Goal: Information Seeking & Learning: Find specific fact

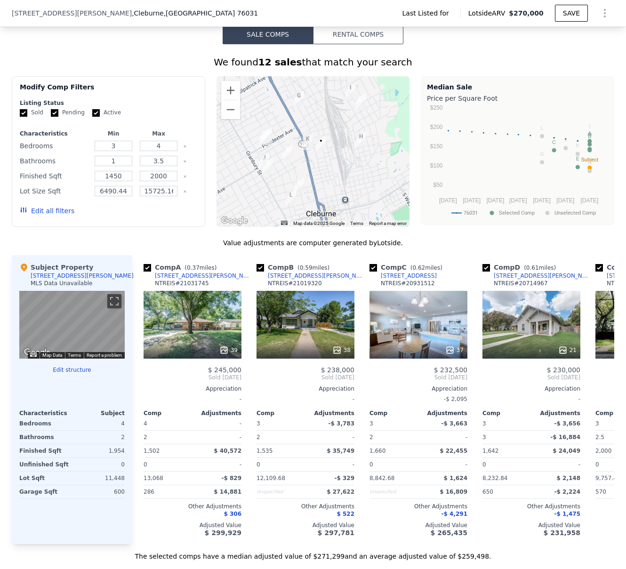
scroll to position [0, 4]
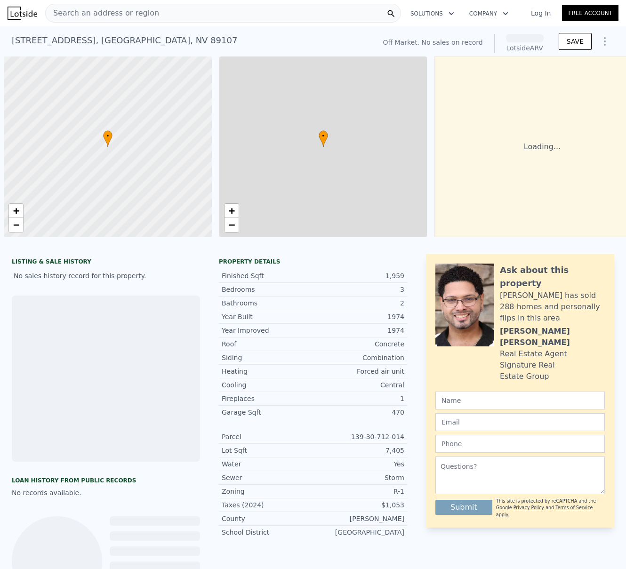
scroll to position [0, 4]
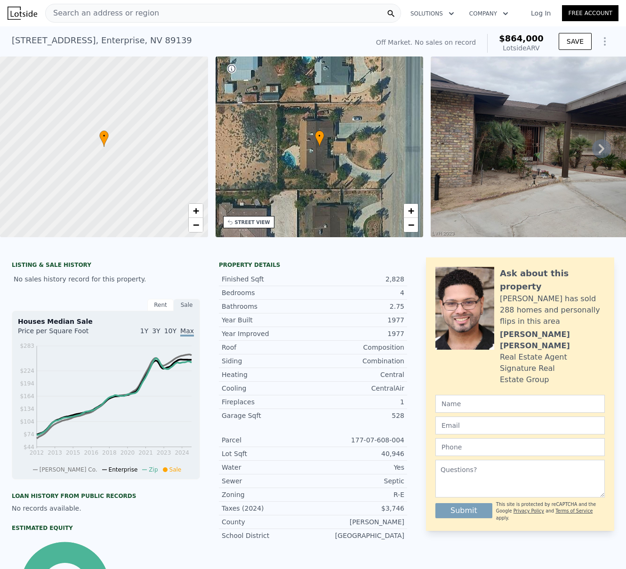
click at [207, 17] on div "Search an address or region" at bounding box center [223, 13] width 356 height 19
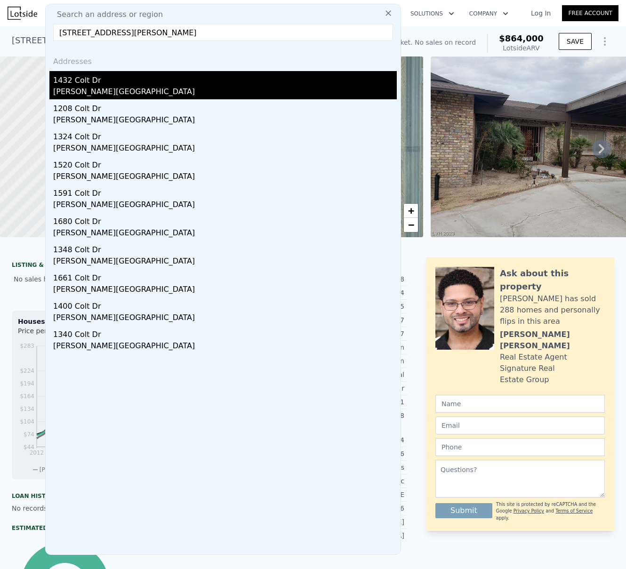
type input "1432 Colt Dr, Henderson, NV 89002"
click at [72, 90] on div "Henderson, NV 89002" at bounding box center [225, 92] width 344 height 13
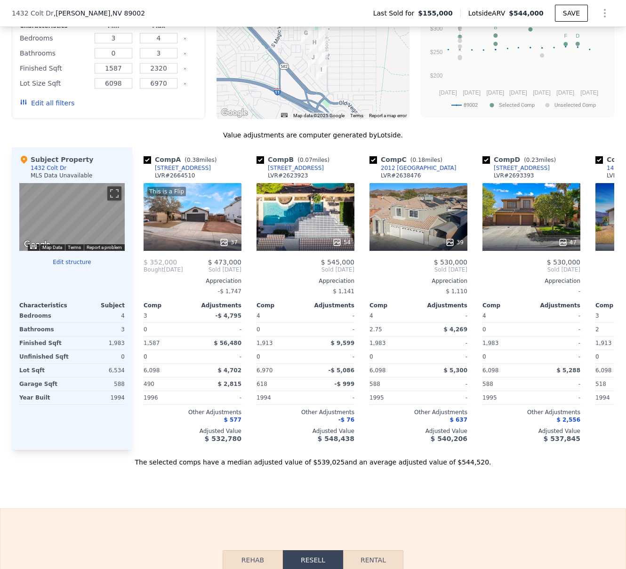
scroll to position [876, 0]
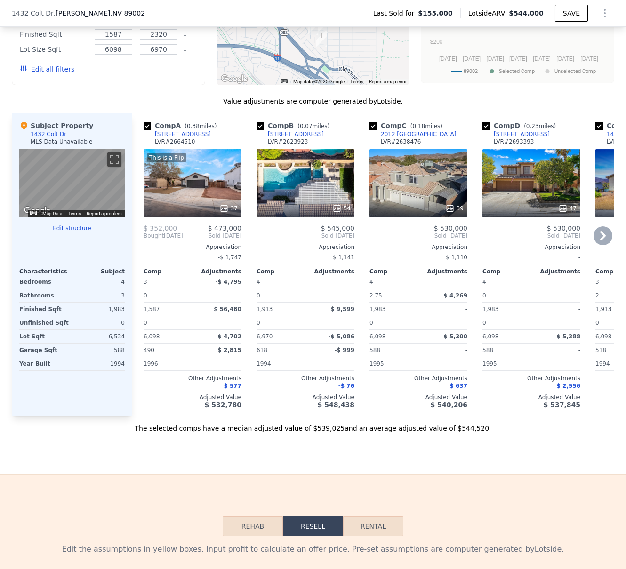
click at [305, 195] on div "54" at bounding box center [306, 183] width 98 height 68
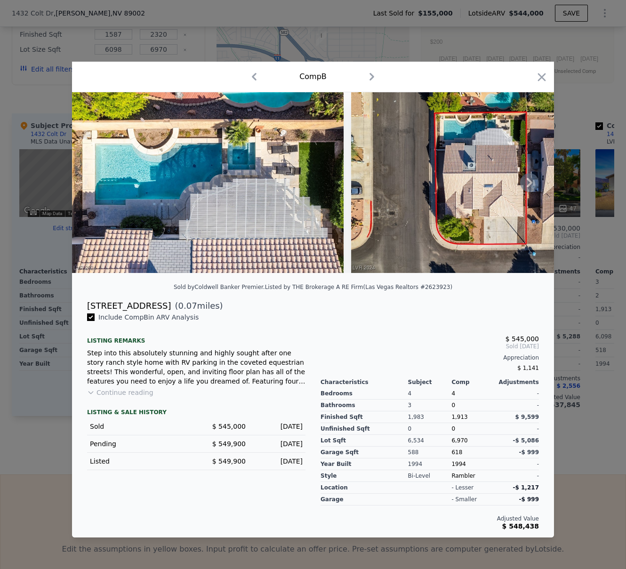
click at [532, 183] on icon at bounding box center [529, 182] width 19 height 19
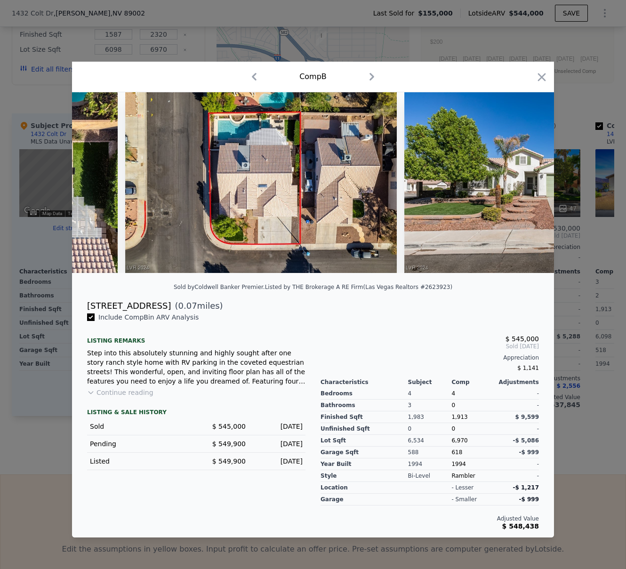
click at [532, 183] on img at bounding box center [540, 182] width 272 height 181
click at [532, 183] on div at bounding box center [313, 182] width 482 height 181
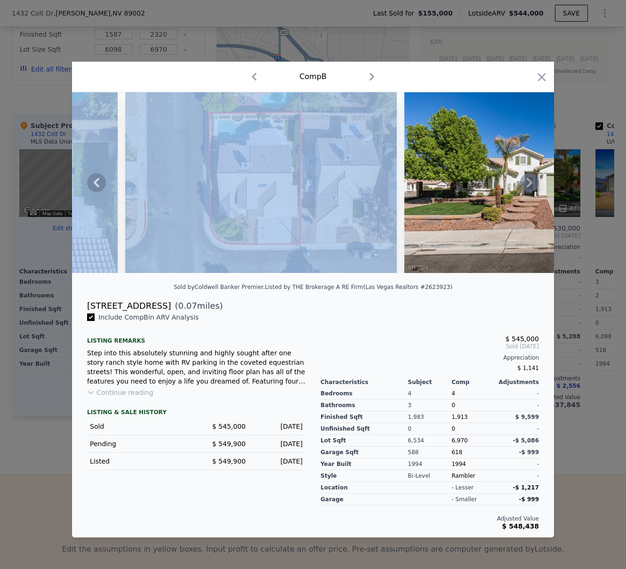
click at [532, 183] on icon at bounding box center [529, 182] width 19 height 19
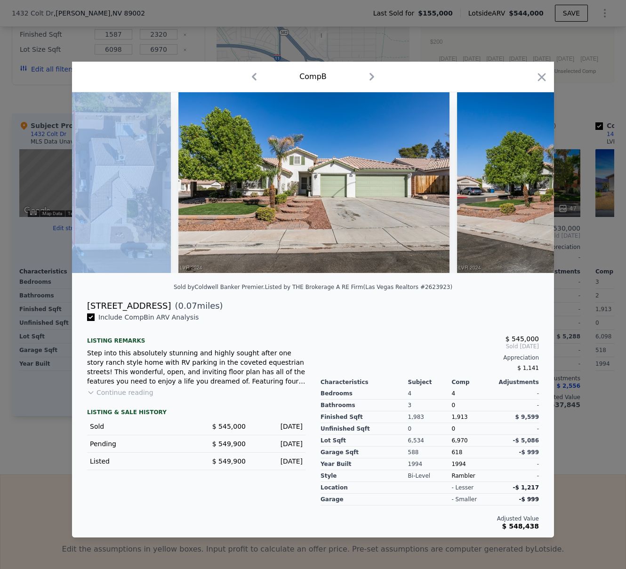
click at [532, 183] on img at bounding box center [593, 182] width 272 height 181
click at [532, 183] on div at bounding box center [313, 182] width 482 height 181
click at [532, 183] on icon at bounding box center [529, 182] width 19 height 19
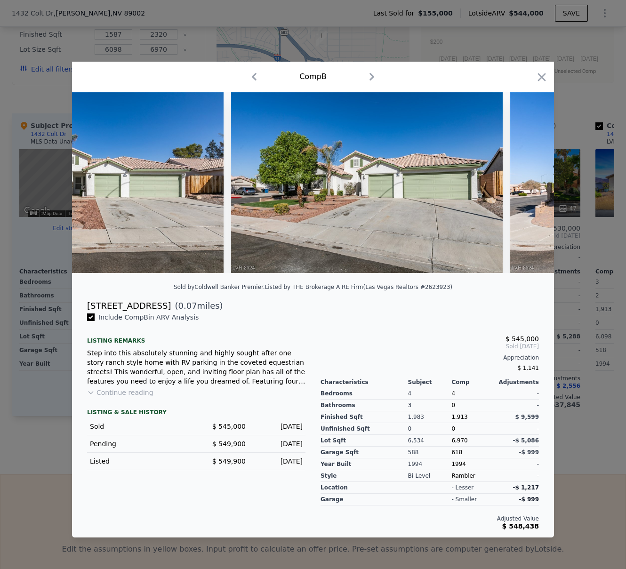
click at [525, 182] on icon at bounding box center [529, 182] width 19 height 19
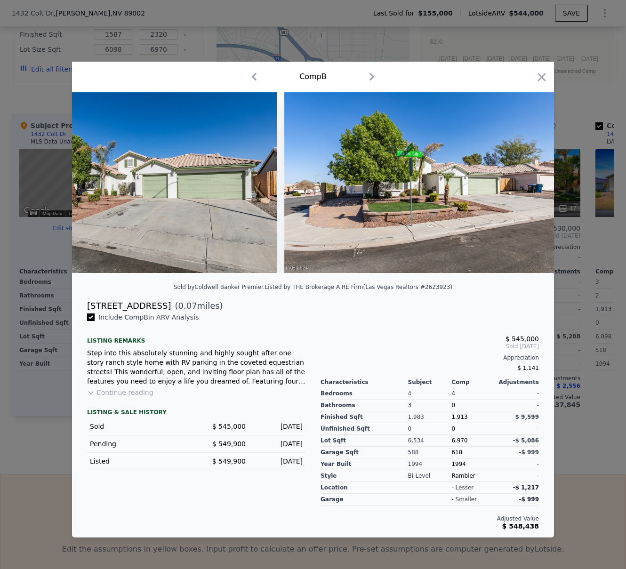
click at [525, 182] on img at bounding box center [420, 182] width 272 height 181
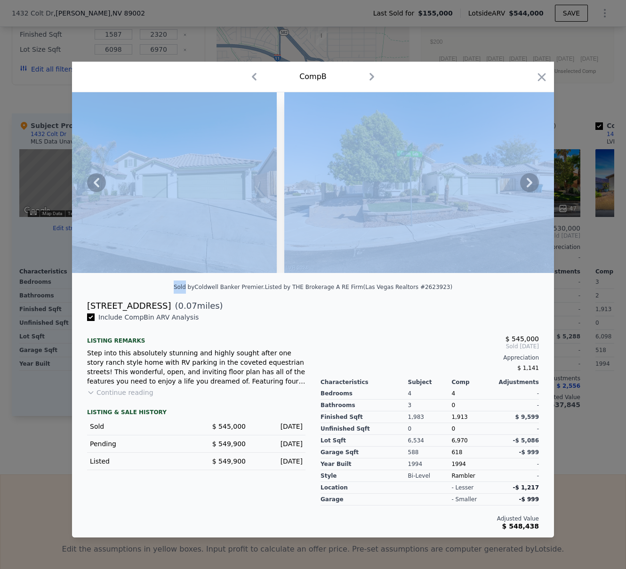
click at [525, 182] on icon at bounding box center [529, 182] width 19 height 19
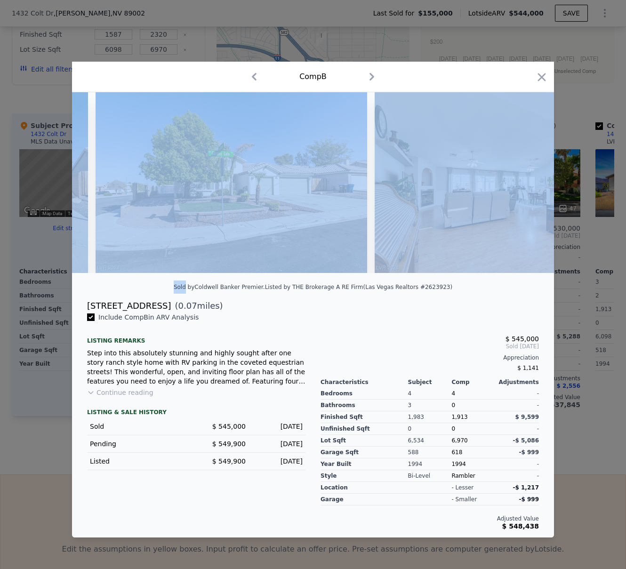
click at [525, 182] on img at bounding box center [511, 182] width 272 height 181
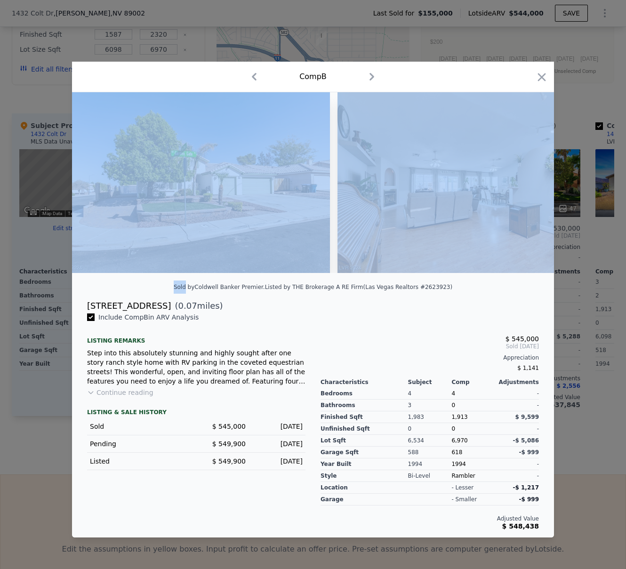
click at [525, 182] on img at bounding box center [474, 182] width 272 height 181
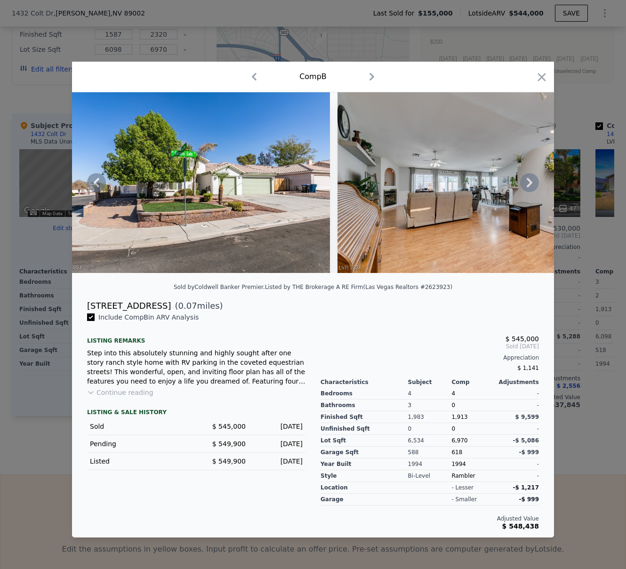
click at [525, 182] on icon at bounding box center [529, 182] width 19 height 19
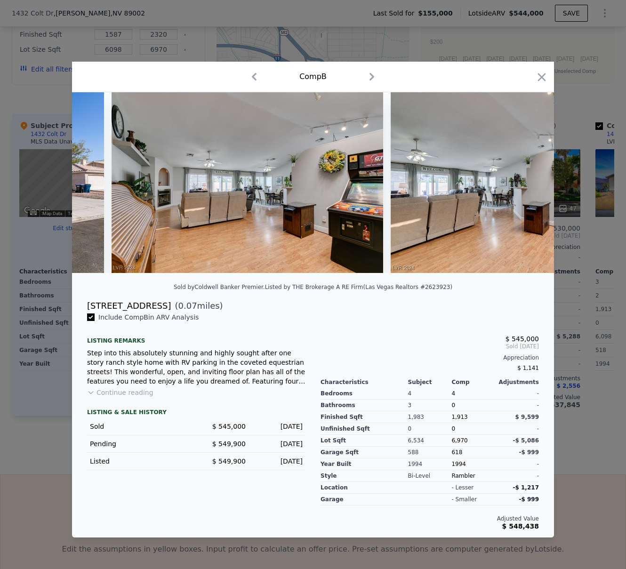
click at [525, 182] on div at bounding box center [313, 182] width 482 height 181
click at [525, 182] on icon at bounding box center [529, 182] width 19 height 19
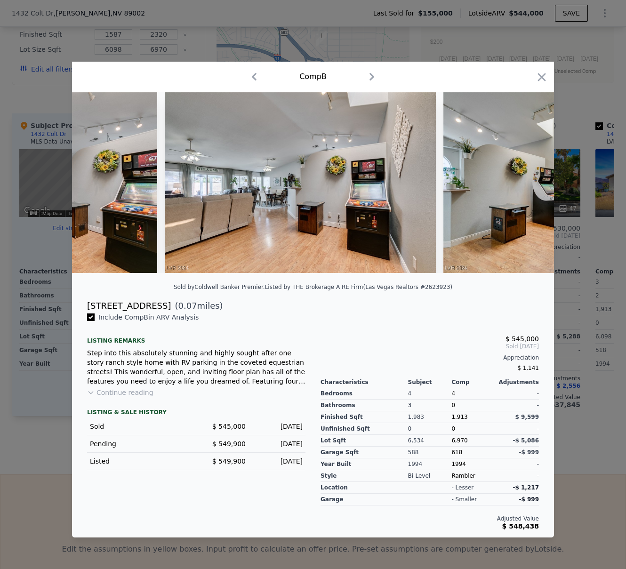
click at [525, 182] on img at bounding box center [579, 182] width 272 height 181
click at [525, 182] on icon at bounding box center [529, 182] width 19 height 19
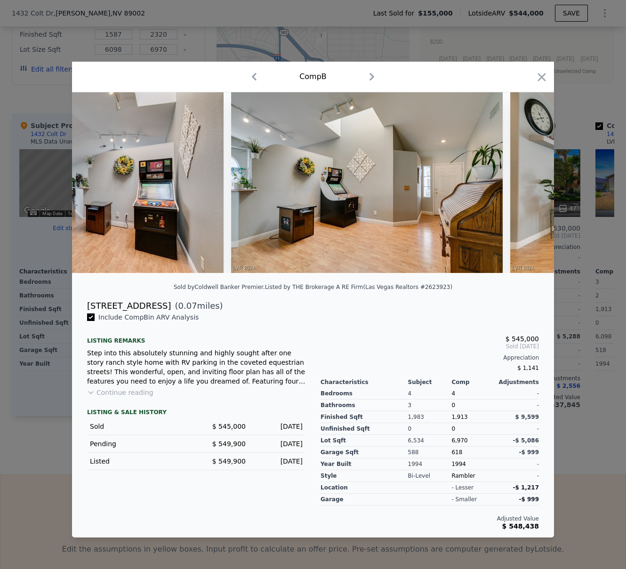
scroll to position [0, 1808]
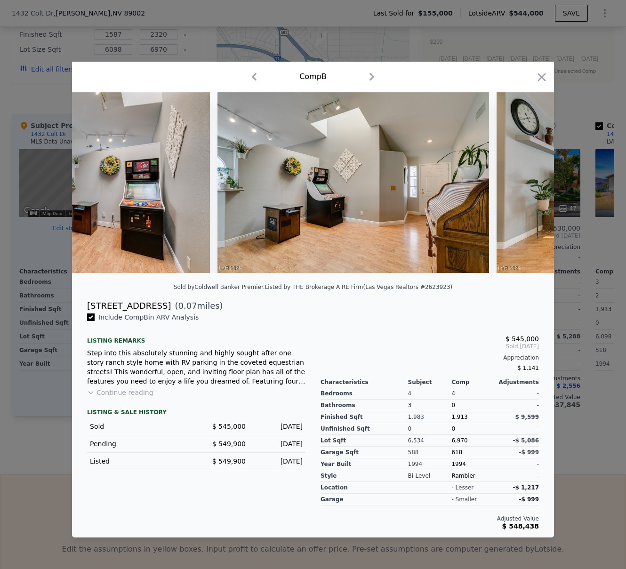
click at [525, 182] on div at bounding box center [313, 182] width 482 height 181
click at [525, 182] on icon at bounding box center [529, 182] width 19 height 19
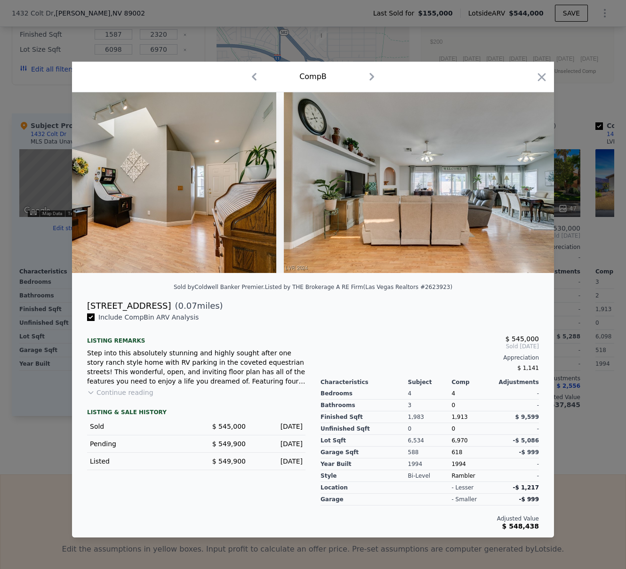
scroll to position [0, 2034]
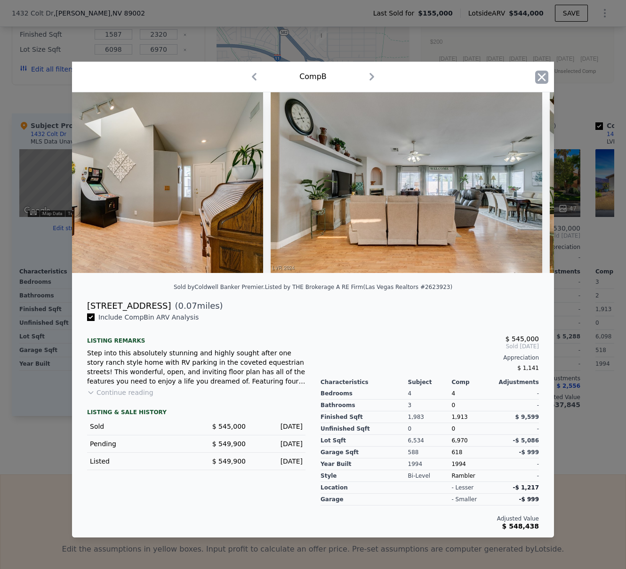
click at [543, 76] on icon "button" at bounding box center [541, 77] width 13 height 13
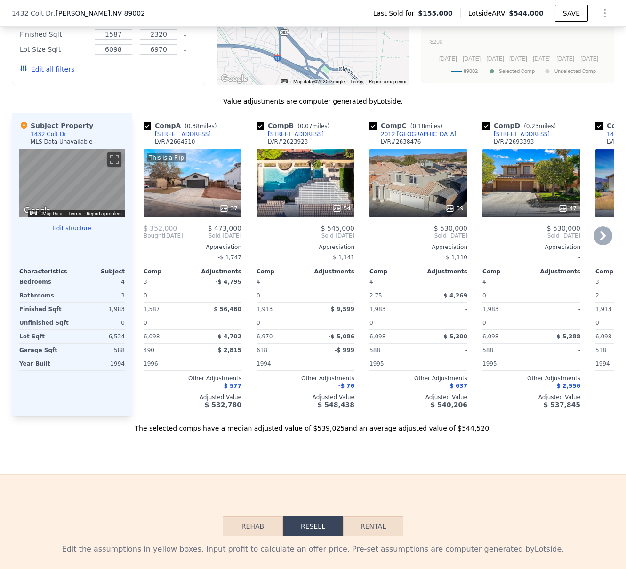
drag, startPoint x: 393, startPoint y: 109, endPoint x: 391, endPoint y: 147, distance: 37.7
click at [391, 147] on div "Value adjustments are computer generated by Lotside . Subject Property 1432 Col…" at bounding box center [313, 265] width 603 height 337
click at [421, 120] on div "Value adjustments are computer generated by Lotside . Subject Property 1432 Col…" at bounding box center [313, 265] width 603 height 337
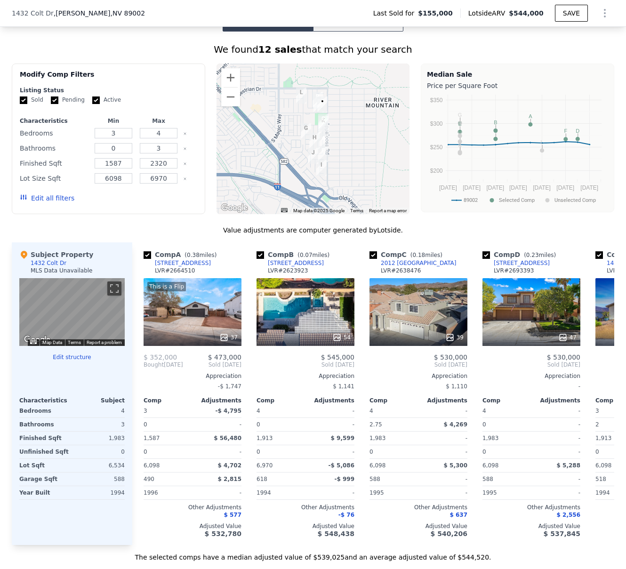
scroll to position [735, 0]
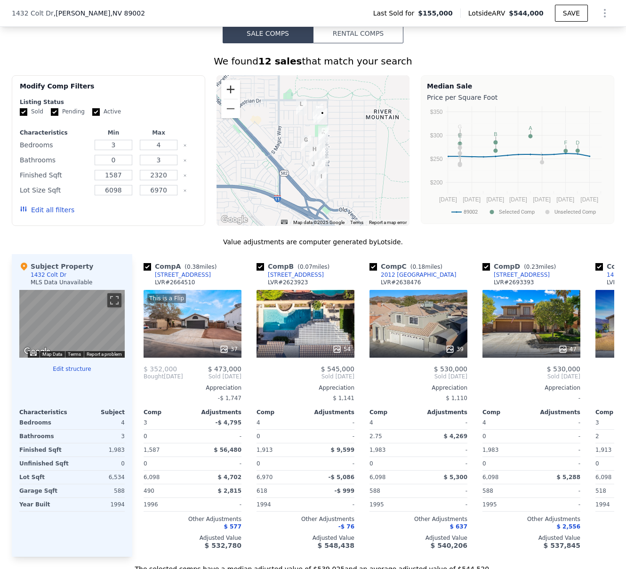
click at [225, 99] on button "Zoom in" at bounding box center [230, 89] width 19 height 19
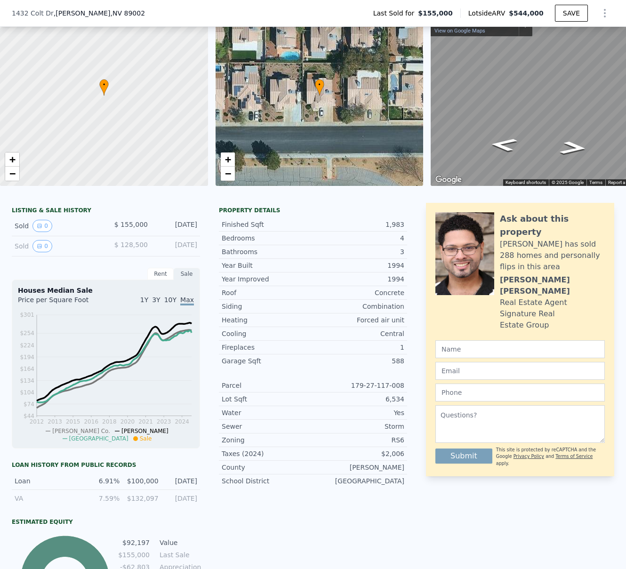
scroll to position [0, 0]
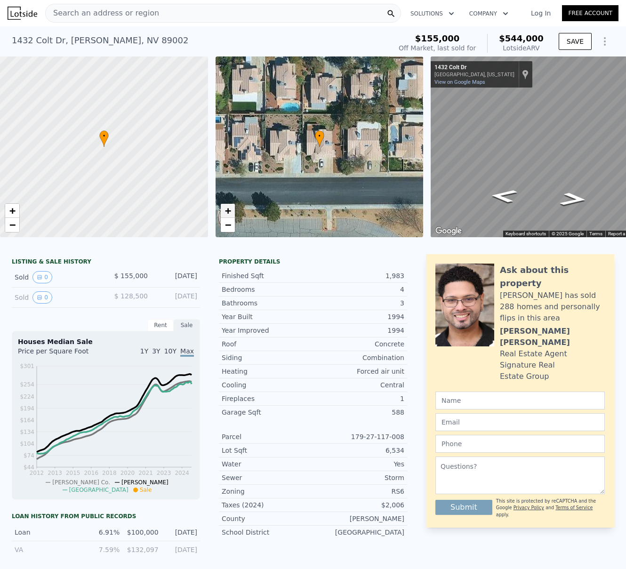
click at [228, 211] on span "+" at bounding box center [228, 211] width 6 height 12
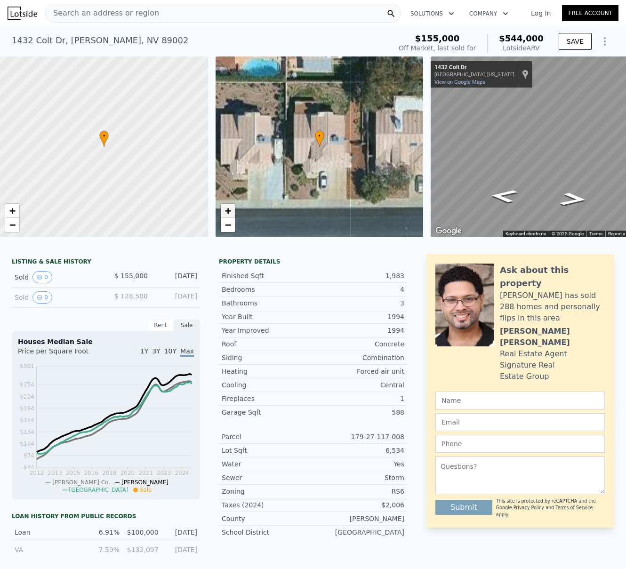
click at [228, 211] on span "+" at bounding box center [228, 211] width 6 height 12
click at [232, 226] on link "−" at bounding box center [228, 225] width 14 height 14
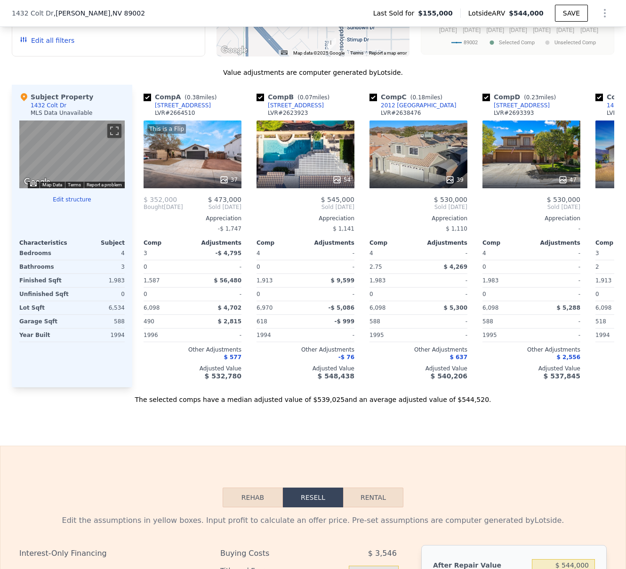
scroll to position [883, 0]
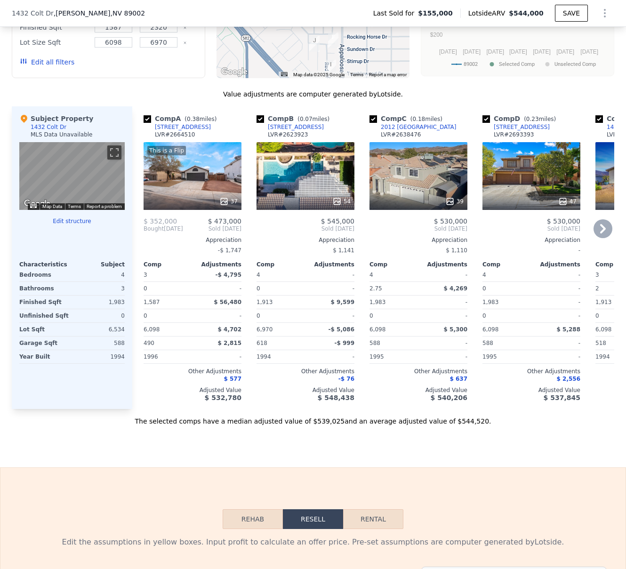
click at [424, 131] on div "2012 [GEOGRAPHIC_DATA]" at bounding box center [419, 127] width 76 height 8
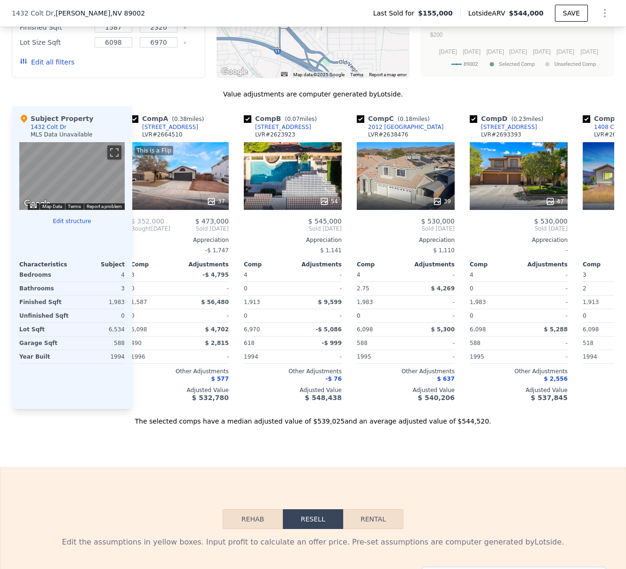
scroll to position [0, 22]
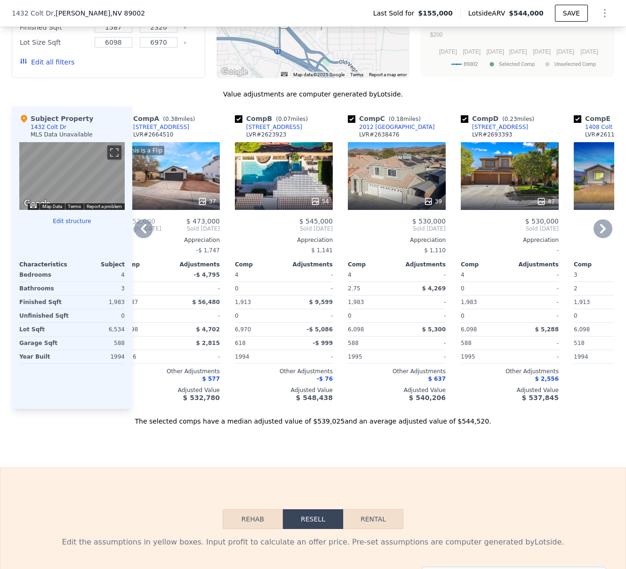
click at [502, 193] on div "47" at bounding box center [510, 176] width 98 height 68
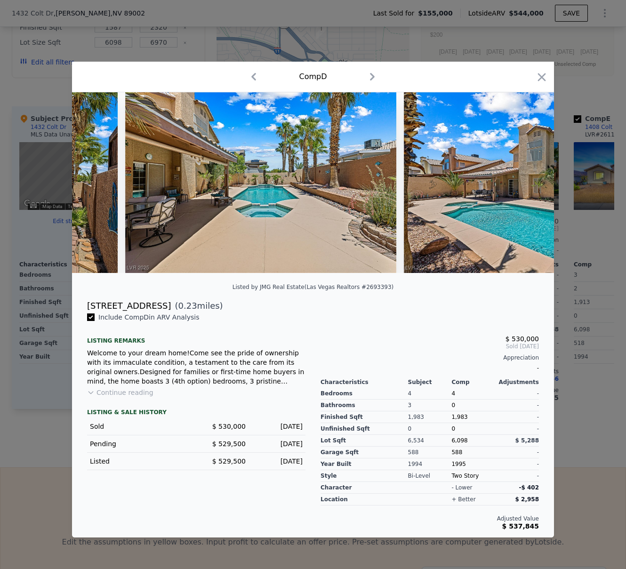
scroll to position [0, 10537]
click at [539, 77] on icon "button" at bounding box center [541, 77] width 13 height 13
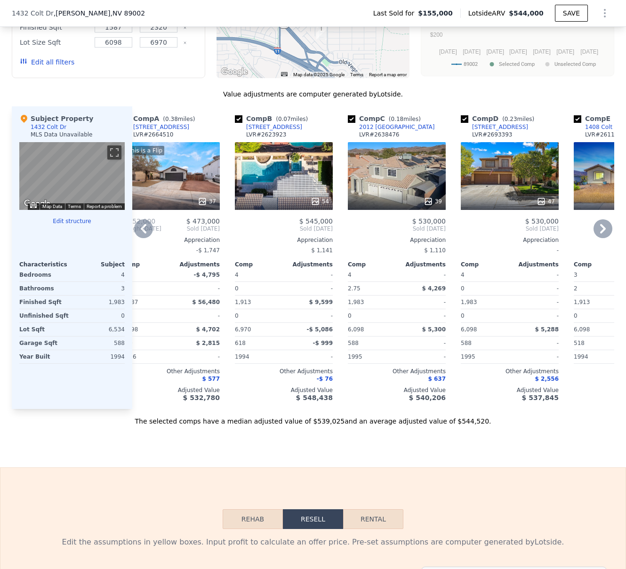
click at [387, 131] on div "2012 [GEOGRAPHIC_DATA]" at bounding box center [397, 127] width 76 height 8
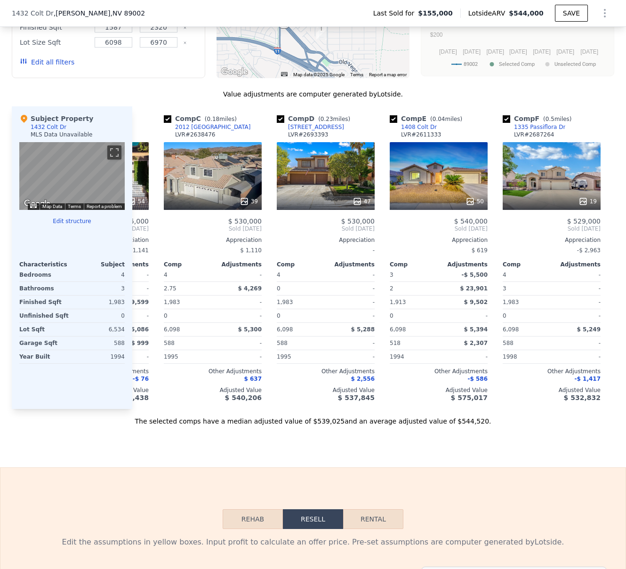
scroll to position [0, 233]
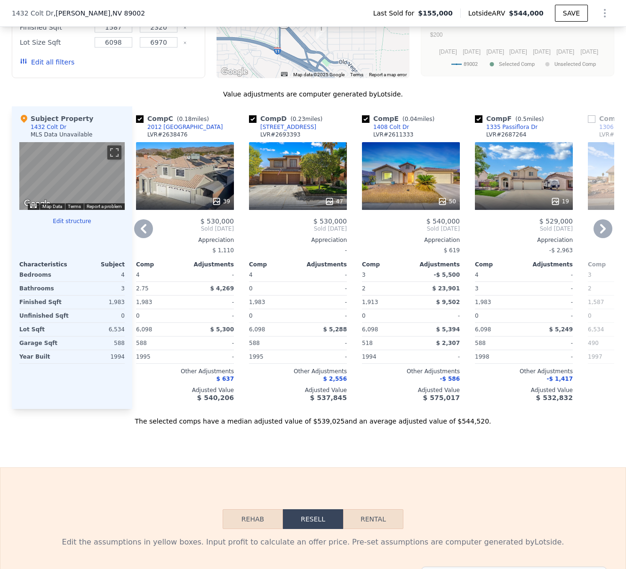
click at [524, 186] on div "19" at bounding box center [524, 176] width 98 height 68
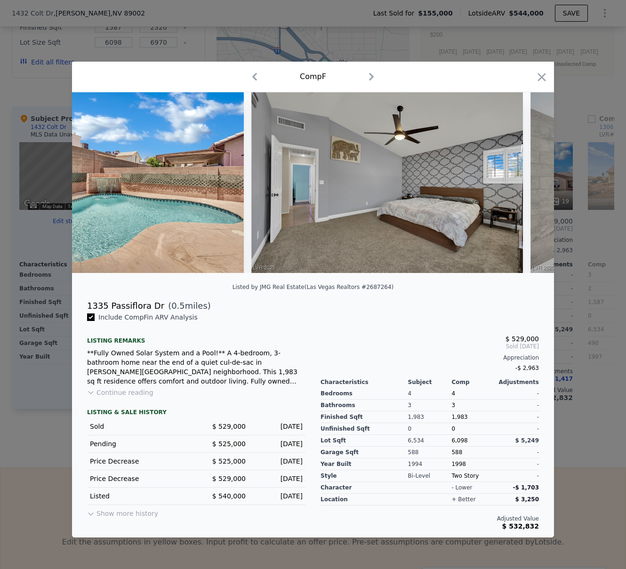
scroll to position [0, 434]
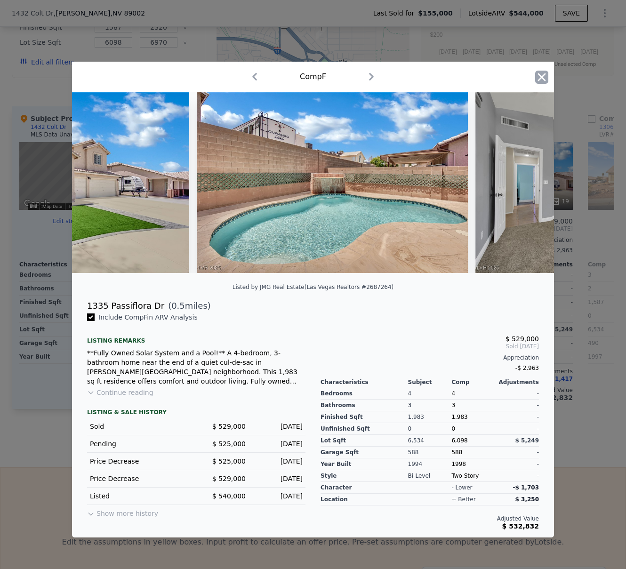
click at [546, 72] on icon "button" at bounding box center [541, 77] width 13 height 13
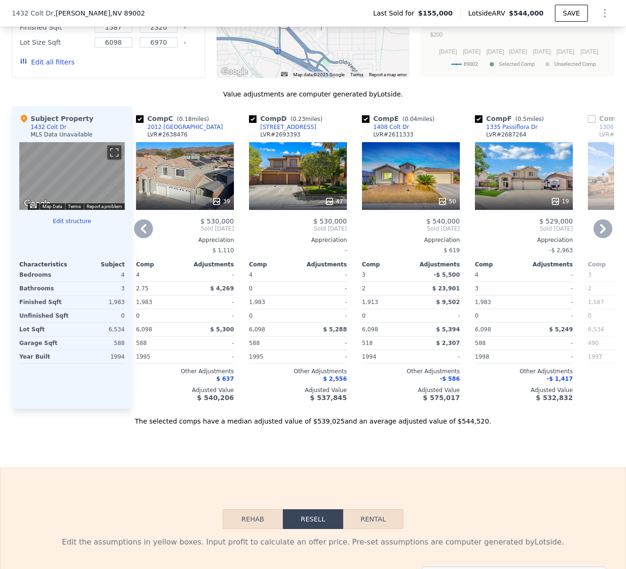
click at [521, 193] on div "19" at bounding box center [524, 176] width 98 height 68
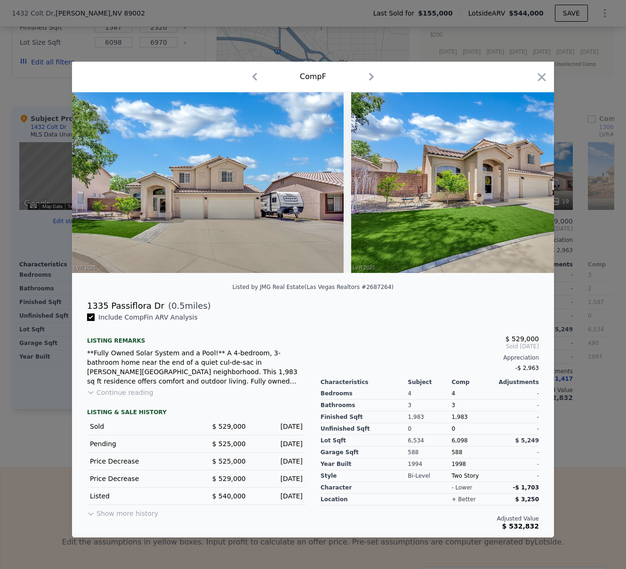
click at [534, 71] on div "Comp F" at bounding box center [313, 76] width 467 height 15
click at [541, 73] on icon "button" at bounding box center [542, 77] width 8 height 8
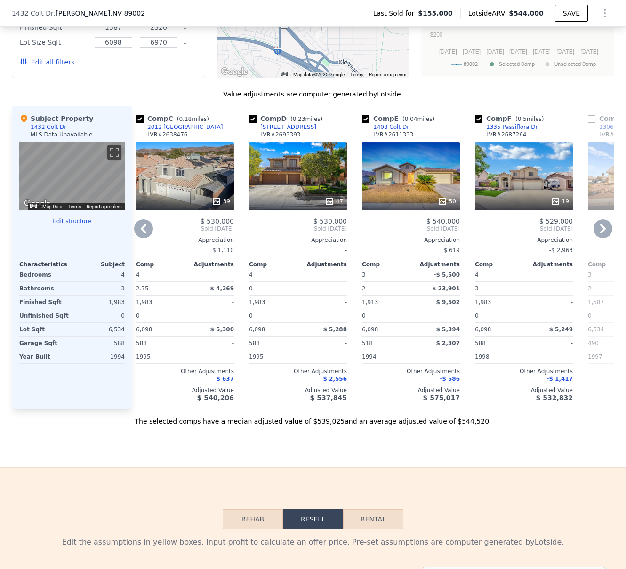
click at [510, 131] on div "1335 Passiflora Dr" at bounding box center [511, 127] width 51 height 8
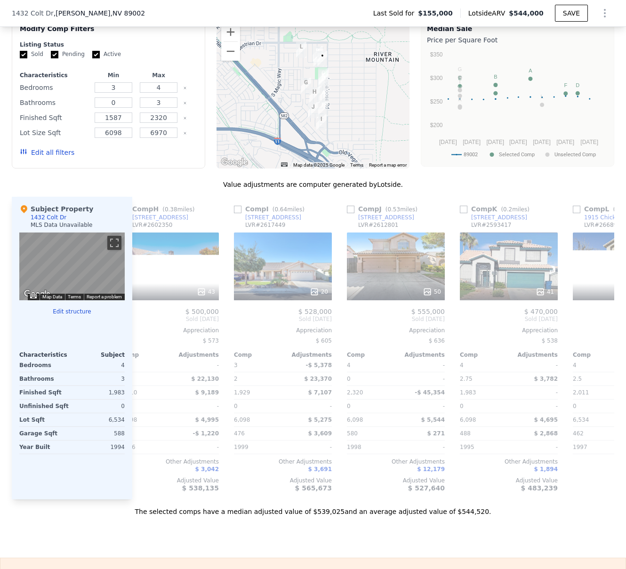
scroll to position [0, 896]
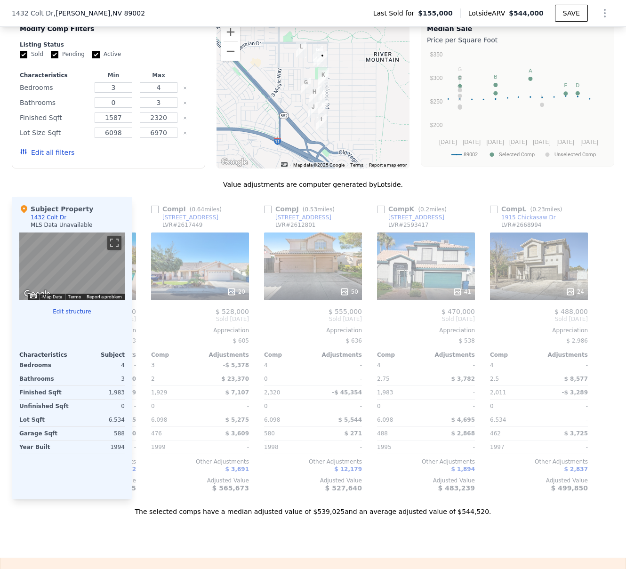
click at [129, 19] on div "1432 Colt Dr , Henderson , NV 89002 Last Sold for $155,000 Lotside ARV $544,000…" at bounding box center [313, 13] width 603 height 26
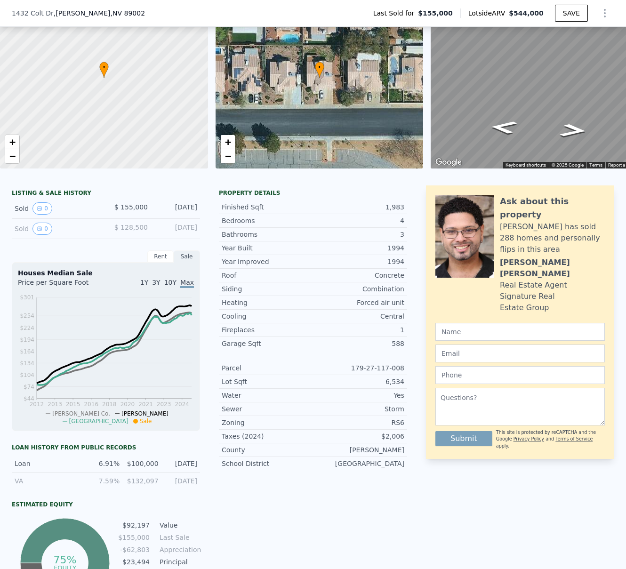
scroll to position [0, 0]
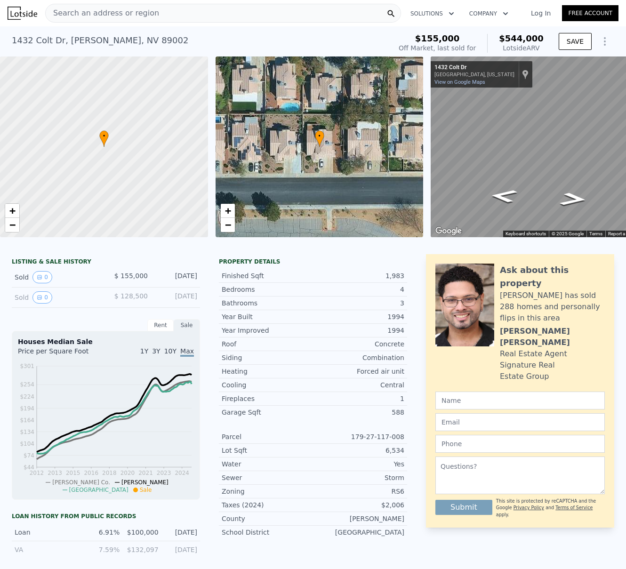
click at [89, 14] on span "Search an address or region" at bounding box center [102, 13] width 113 height 11
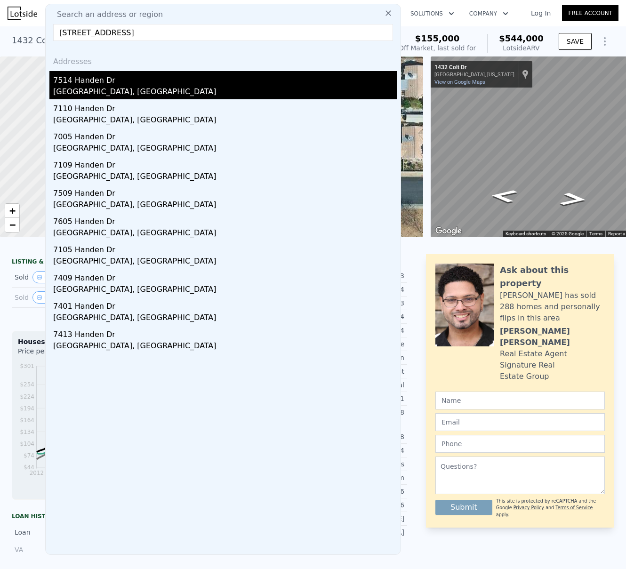
type input "7514 Handen Dr, Rowlett, TX 75089"
click at [85, 82] on div "7514 Handen Dr" at bounding box center [225, 78] width 344 height 15
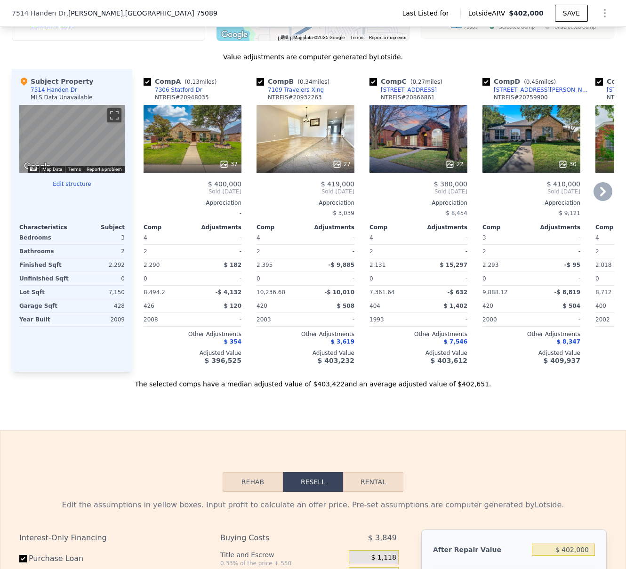
scroll to position [769, 0]
click at [205, 147] on div "37" at bounding box center [193, 139] width 98 height 68
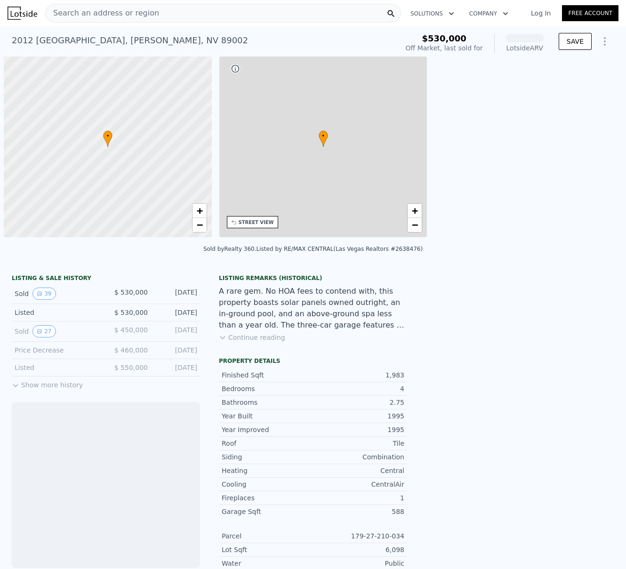
scroll to position [0, 4]
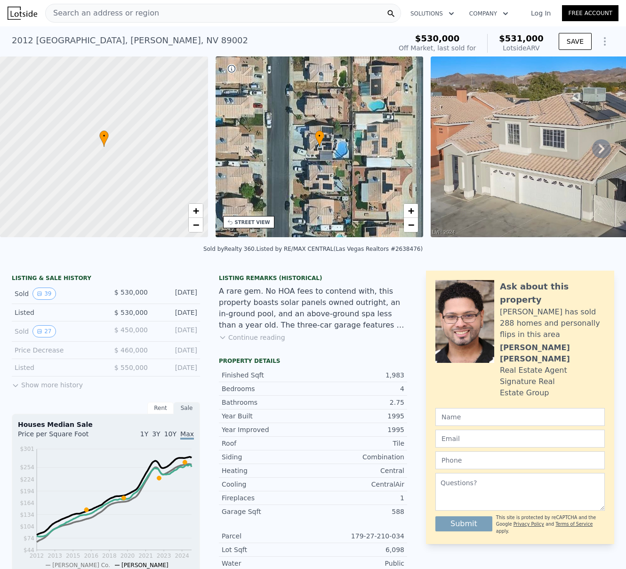
click at [592, 153] on icon at bounding box center [601, 148] width 19 height 19
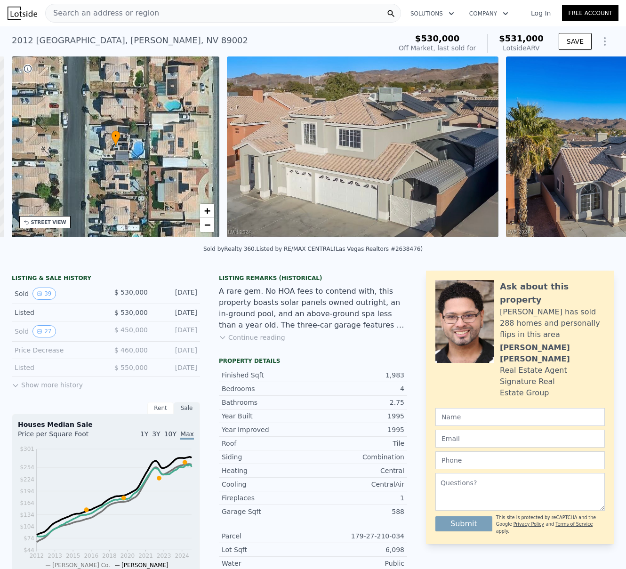
scroll to position [0, 219]
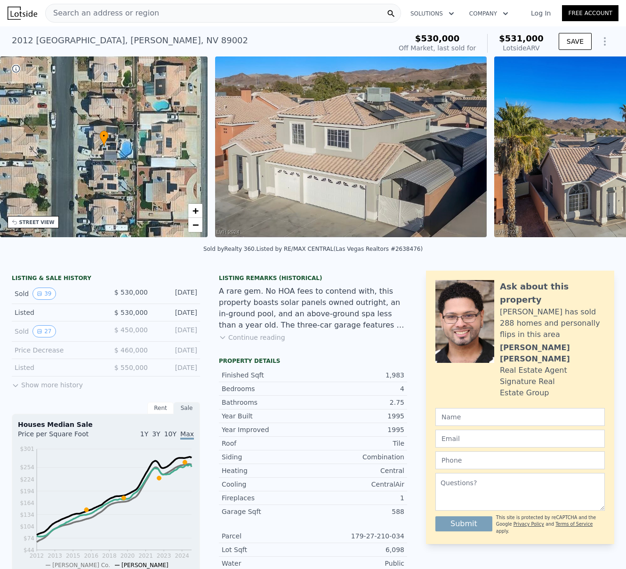
click at [592, 153] on img at bounding box center [629, 146] width 271 height 181
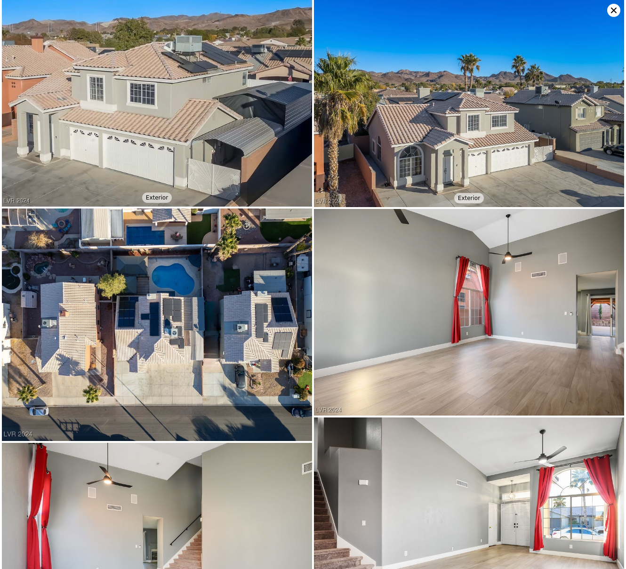
click at [592, 153] on img at bounding box center [469, 103] width 310 height 207
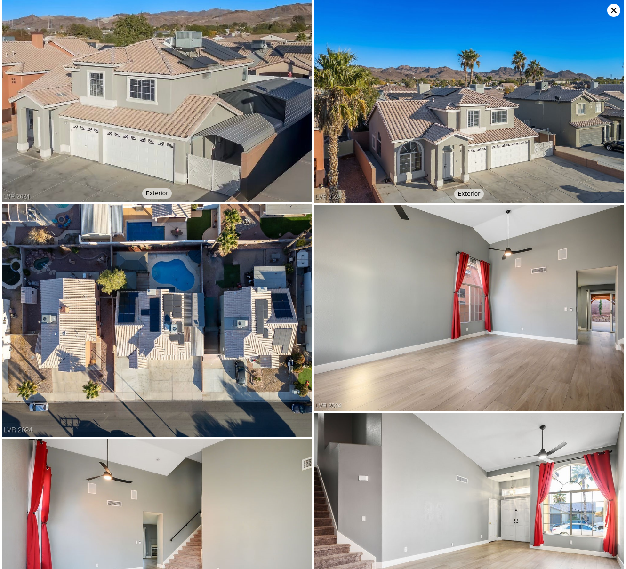
scroll to position [0, 0]
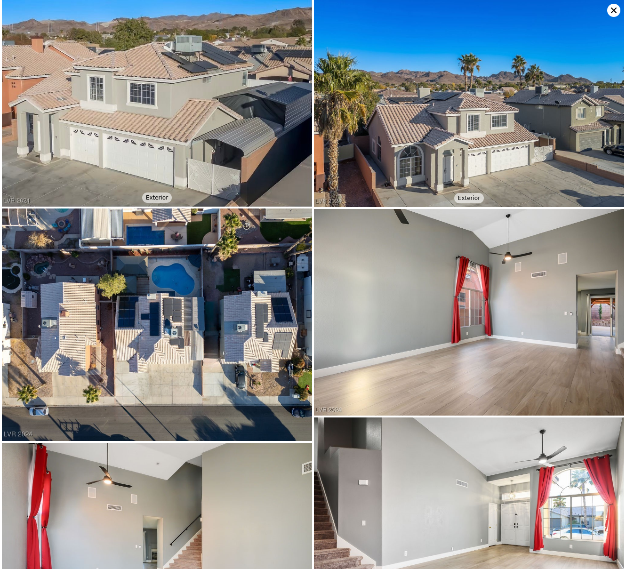
click at [610, 9] on icon at bounding box center [613, 10] width 13 height 13
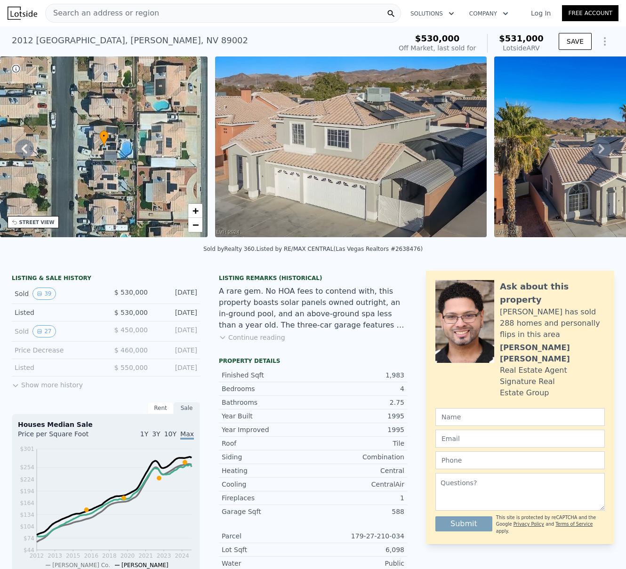
click at [118, 39] on div "[STREET_ADDRESS][PERSON_NAME]" at bounding box center [130, 40] width 236 height 13
copy div "[STREET_ADDRESS][PERSON_NAME] Sold [DATE] for $530k (~ARV $531k )"
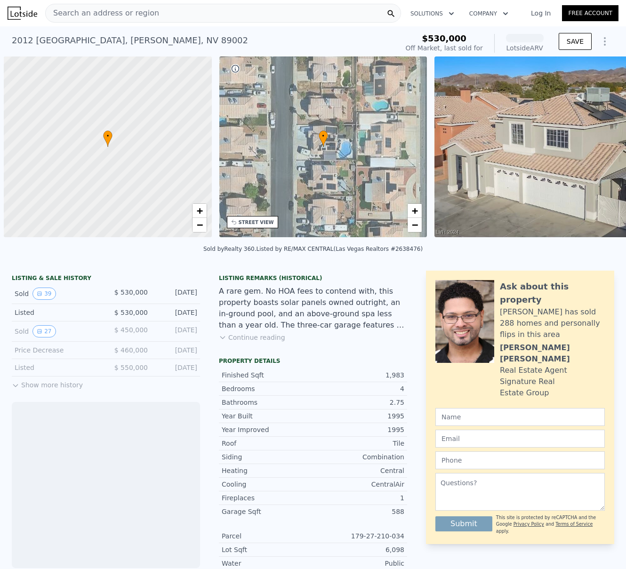
scroll to position [0, 4]
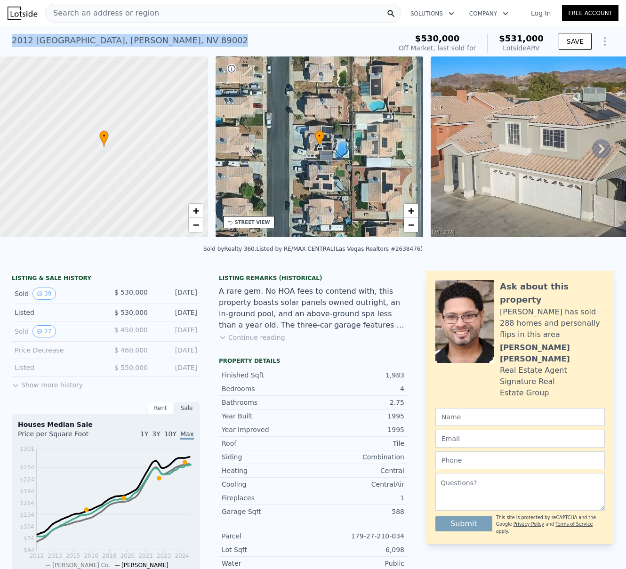
drag, startPoint x: 188, startPoint y: 41, endPoint x: 9, endPoint y: 40, distance: 179.4
click at [12, 40] on div "[STREET_ADDRESS][PERSON_NAME] Sold [DATE] for $530k (~ARV $531k )" at bounding box center [200, 43] width 376 height 26
copy div "[STREET_ADDRESS][PERSON_NAME]"
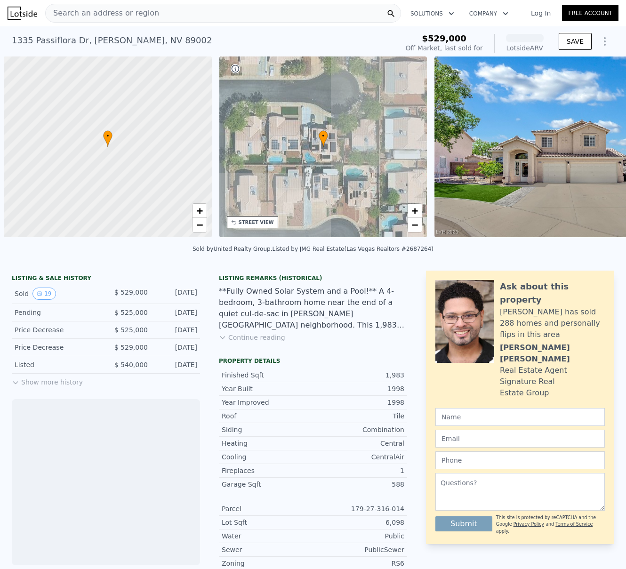
scroll to position [0, 4]
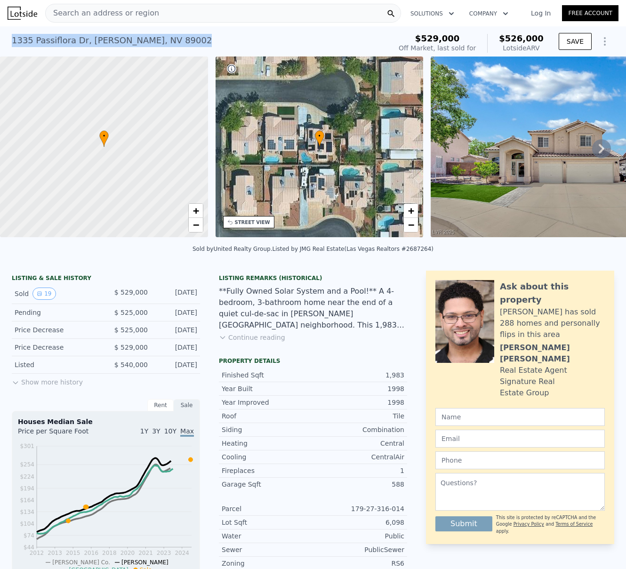
drag, startPoint x: 175, startPoint y: 46, endPoint x: 4, endPoint y: 44, distance: 170.4
click at [4, 44] on div "[STREET_ADDRESS][PERSON_NAME] Sold [DATE] for $529k (~ARV $526k ) $529,000 Off …" at bounding box center [313, 41] width 626 height 30
copy div "[STREET_ADDRESS][PERSON_NAME]"
